Goal: Transaction & Acquisition: Subscribe to service/newsletter

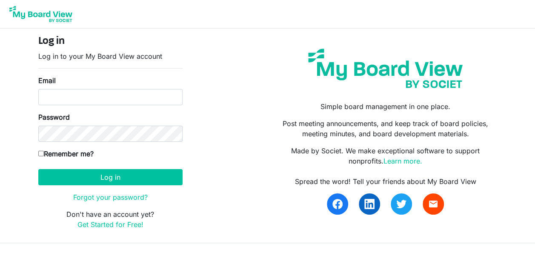
click at [43, 14] on img at bounding box center [41, 13] width 68 height 21
click at [37, 16] on img at bounding box center [41, 13] width 68 height 21
click at [398, 162] on link "Learn more." at bounding box center [403, 161] width 39 height 9
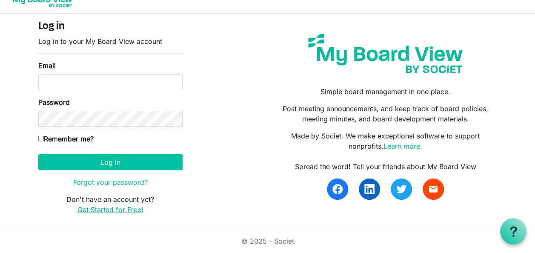
click at [112, 205] on link "Get Started for Free!" at bounding box center [110, 209] width 66 height 9
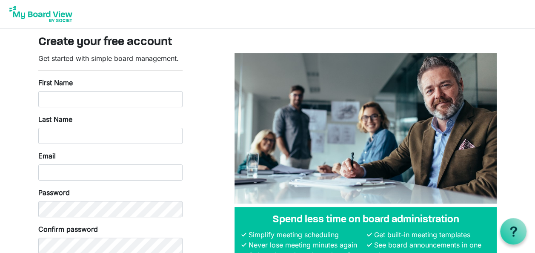
click at [198, 39] on h3 "Create your free account" at bounding box center [267, 42] width 459 height 14
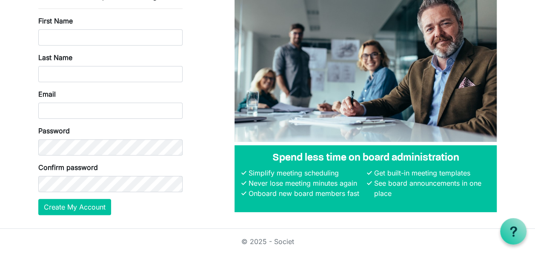
scroll to position [62, 0]
